Goal: Use online tool/utility: Utilize a website feature to perform a specific function

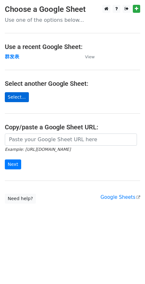
click at [22, 92] on main "Choose a Google Sheet Use one of the options below... Use a recent Google Sheet…" at bounding box center [72, 104] width 145 height 199
click at [22, 98] on link "Select..." at bounding box center [17, 97] width 24 height 10
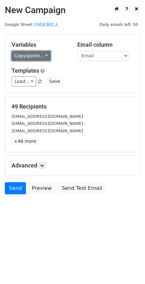
click at [27, 52] on link "Copy/paste..." at bounding box center [31, 56] width 39 height 10
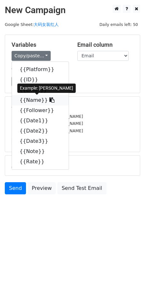
click at [34, 99] on link "{{Name}}" at bounding box center [40, 100] width 57 height 10
